Goal: Information Seeking & Learning: Learn about a topic

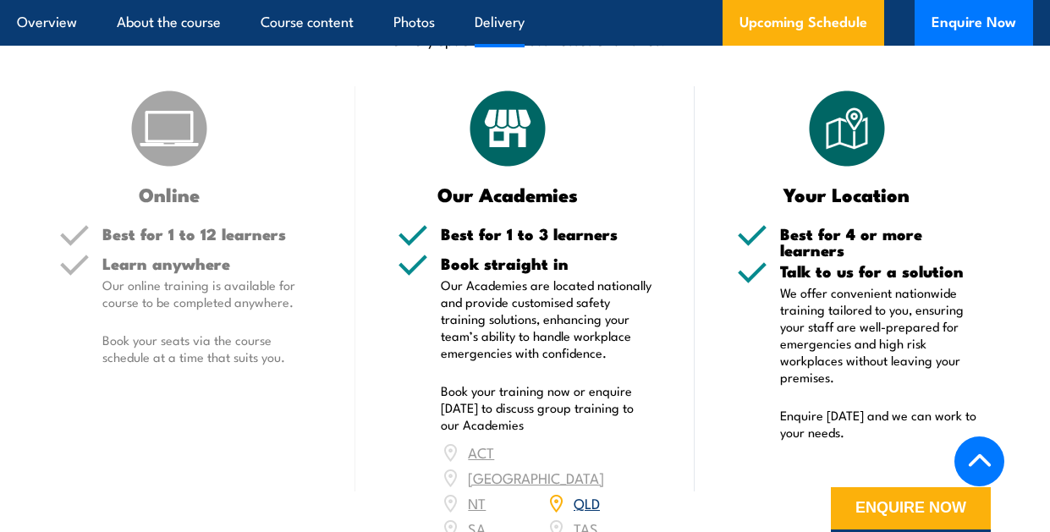
scroll to position [2200, 0]
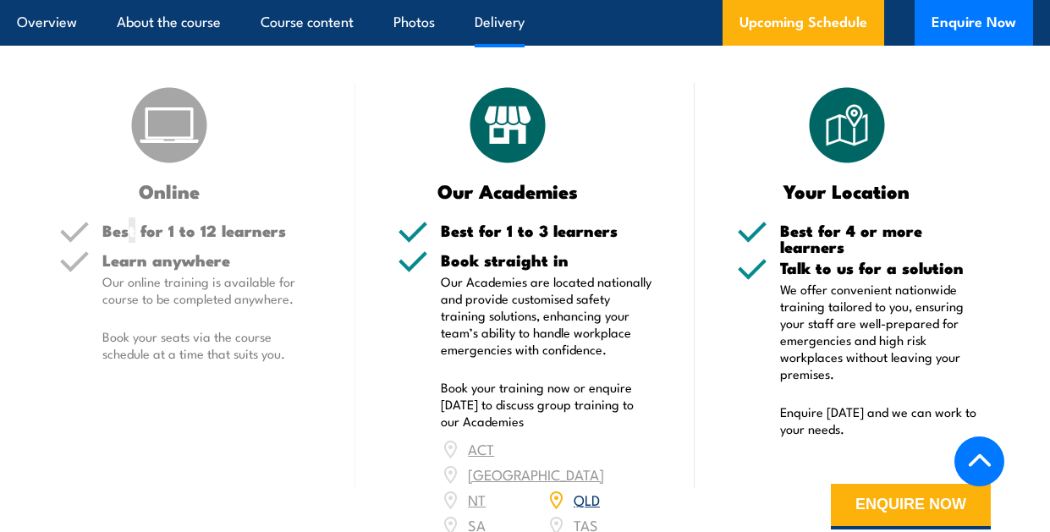
click at [132, 227] on h5 "Best for 1 to 12 learners" at bounding box center [207, 231] width 211 height 16
drag, startPoint x: 132, startPoint y: 227, endPoint x: 322, endPoint y: 192, distance: 192.7
click at [322, 191] on div "Online Best for 1 to 12 learners Learn anywhere Our online training is availabl…" at bounding box center [186, 334] width 338 height 502
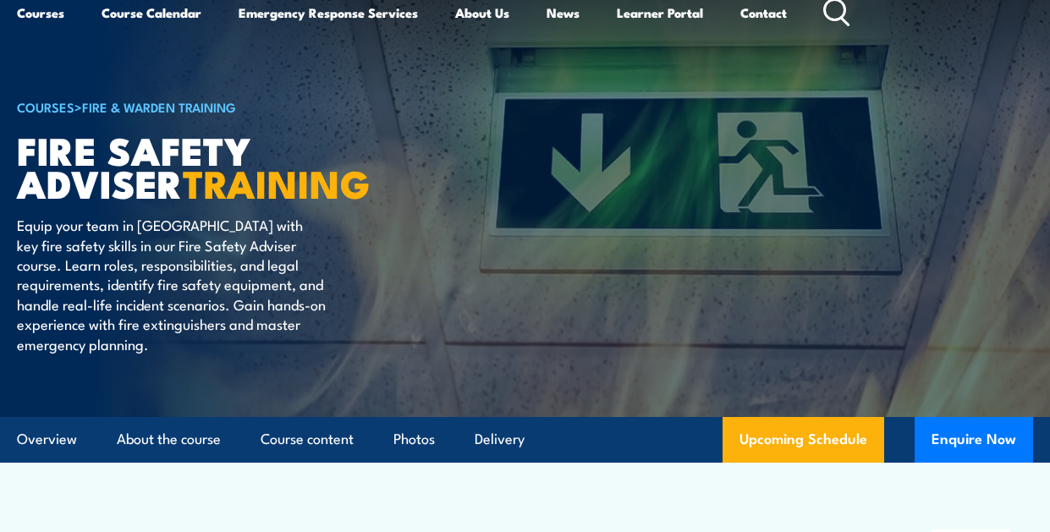
scroll to position [0, 0]
